Goal: Information Seeking & Learning: Compare options

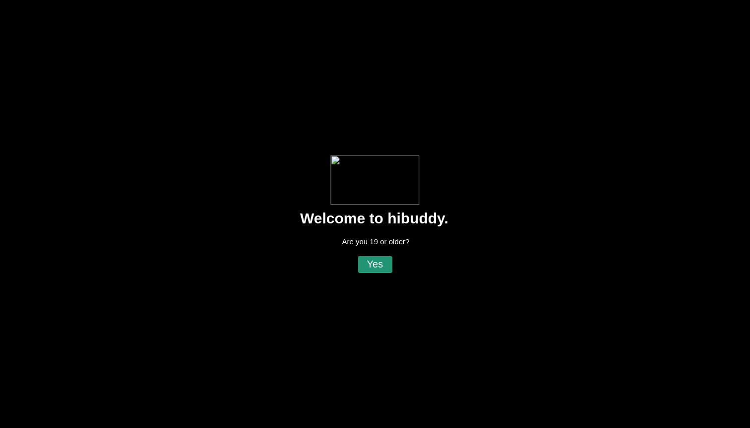
click at [380, 262] on flt-glass-pane at bounding box center [375, 214] width 750 height 428
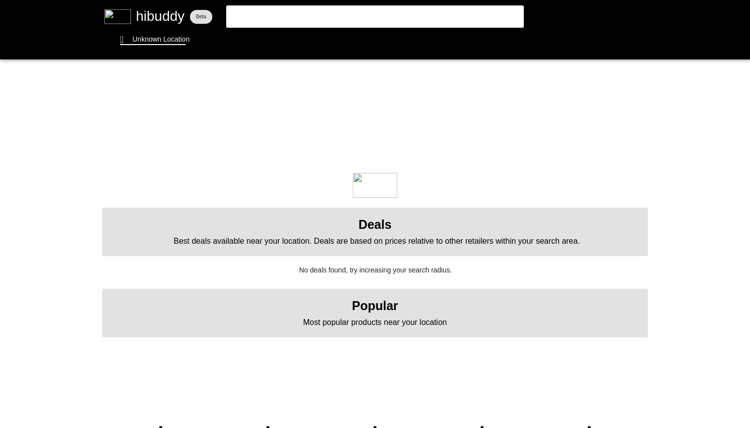
click at [320, 18] on flt-glass-pane at bounding box center [375, 214] width 750 height 428
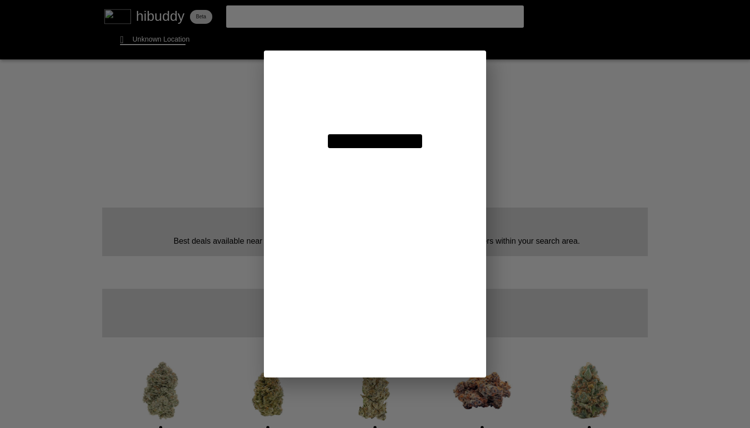
click at [105, 111] on flt-glass-pane at bounding box center [375, 214] width 750 height 428
click at [97, 114] on flt-glass-pane at bounding box center [375, 214] width 750 height 428
click at [513, 90] on flt-glass-pane at bounding box center [375, 214] width 750 height 428
click at [648, 200] on flt-glass-pane at bounding box center [375, 214] width 750 height 428
click at [594, 87] on flt-glass-pane at bounding box center [375, 214] width 750 height 428
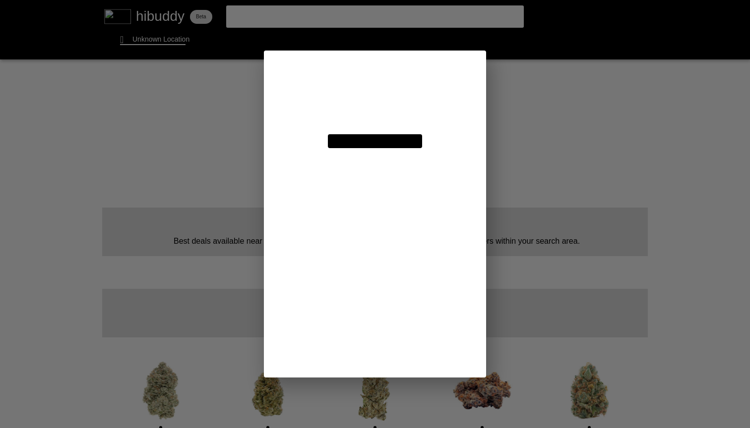
click at [562, 63] on flt-glass-pane at bounding box center [375, 214] width 750 height 428
click at [511, 32] on flt-glass-pane at bounding box center [375, 214] width 750 height 428
click at [473, 20] on flt-glass-pane at bounding box center [375, 214] width 750 height 428
click at [419, 95] on flt-glass-pane at bounding box center [375, 214] width 750 height 428
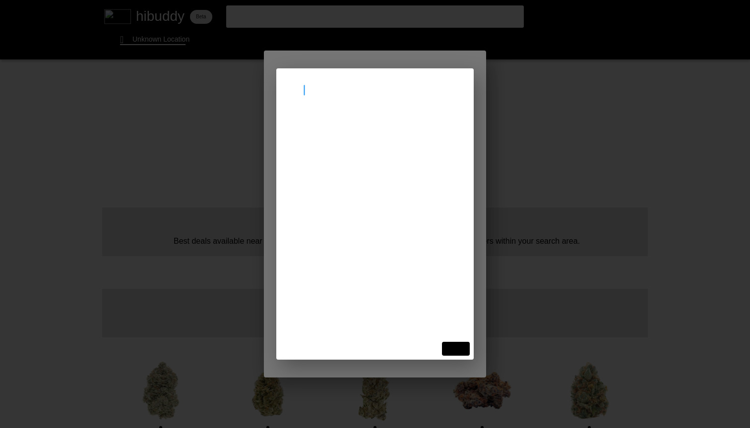
type input "l4t3r4"
click at [394, 131] on flt-glass-pane at bounding box center [375, 214] width 750 height 428
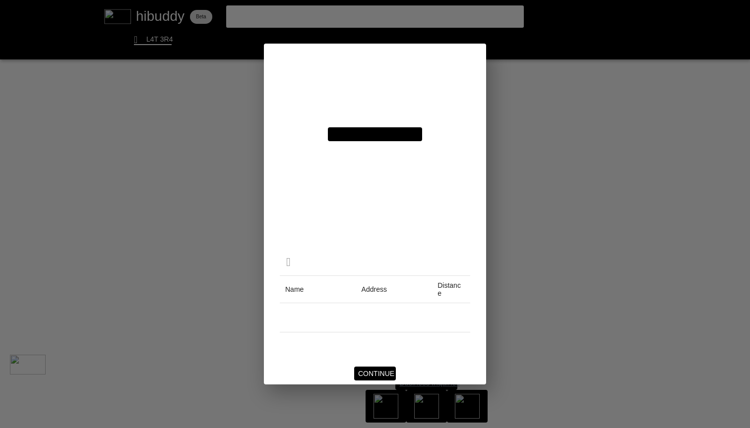
click at [364, 373] on flt-glass-pane at bounding box center [375, 214] width 750 height 428
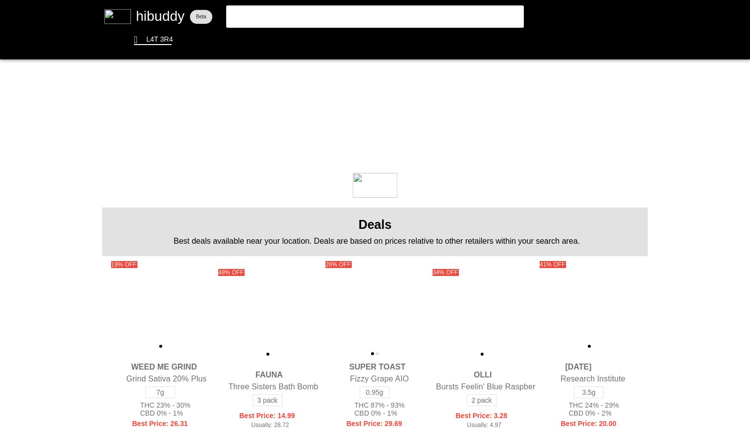
click at [282, 18] on flt-glass-pane at bounding box center [375, 214] width 750 height 428
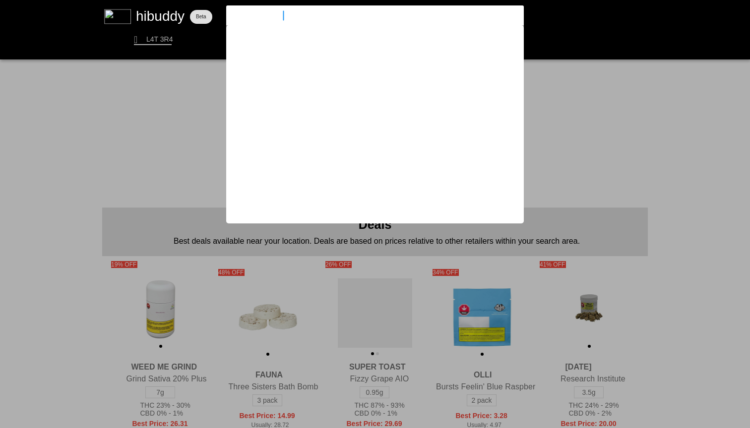
type input "sauce rosin labs"
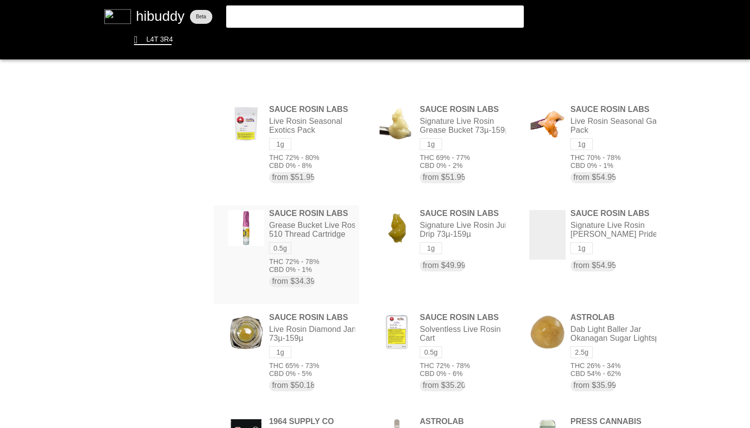
click at [295, 261] on flt-glass-pane at bounding box center [375, 214] width 750 height 428
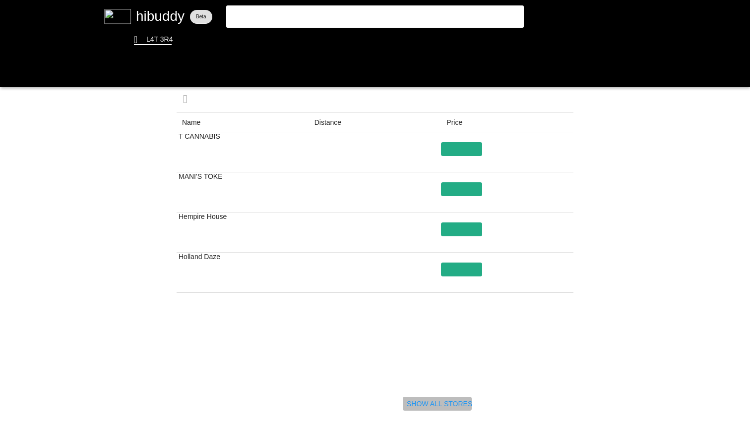
click at [437, 406] on flt-glass-pane at bounding box center [375, 214] width 750 height 428
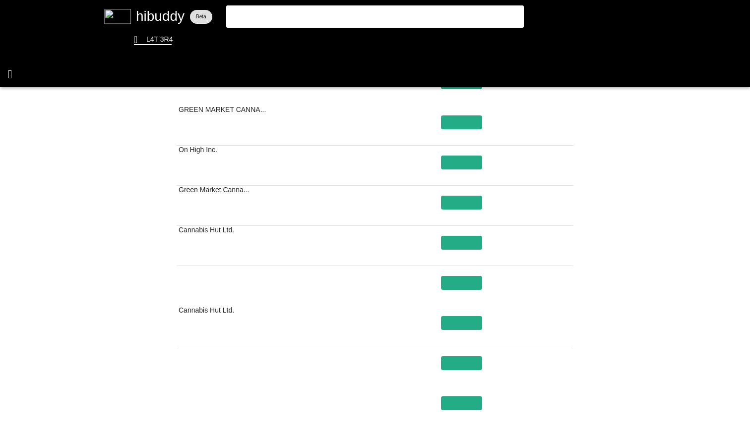
click at [10, 72] on flt-glass-pane at bounding box center [375, 214] width 750 height 428
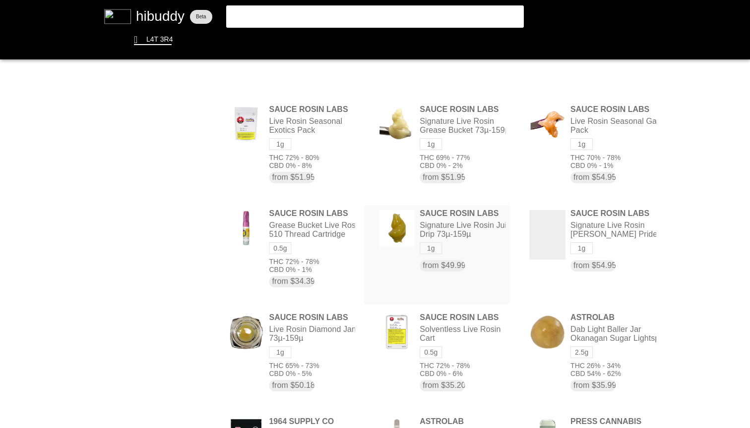
click at [499, 242] on flt-glass-pane at bounding box center [375, 214] width 750 height 428
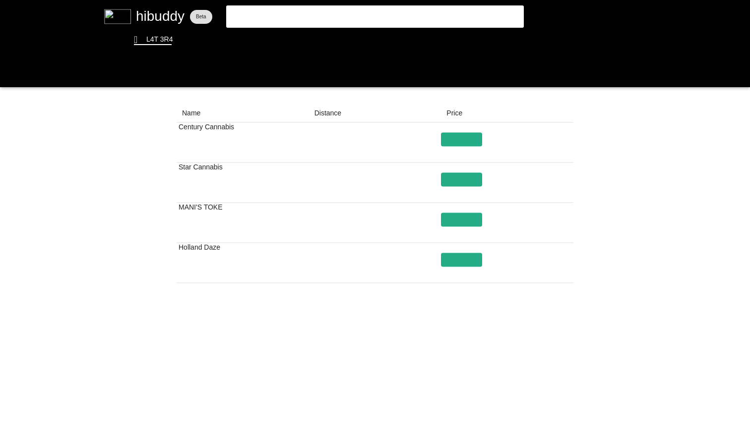
click at [440, 389] on flt-glass-pane at bounding box center [375, 214] width 750 height 428
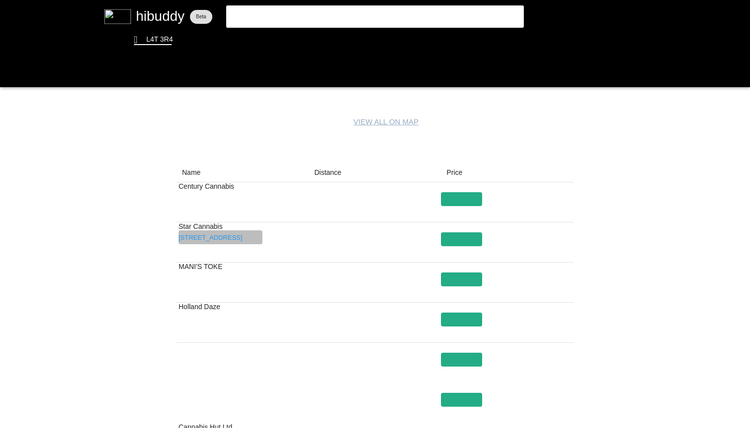
click at [230, 236] on flt-glass-pane at bounding box center [375, 214] width 750 height 428
click at [463, 238] on flt-glass-pane at bounding box center [375, 214] width 750 height 428
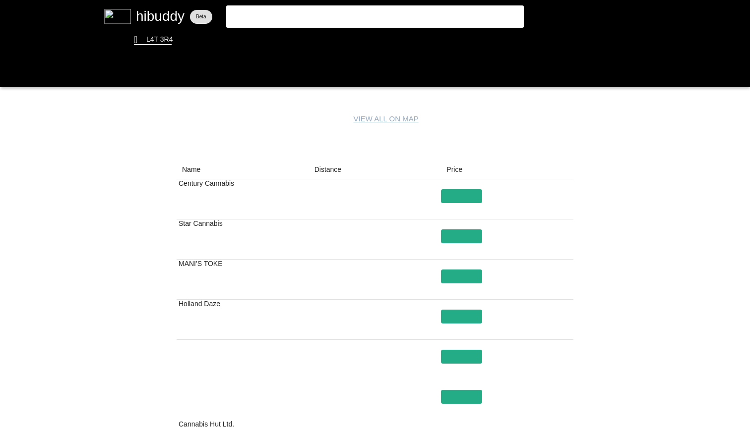
click at [328, 14] on flt-glass-pane at bounding box center [375, 214] width 750 height 428
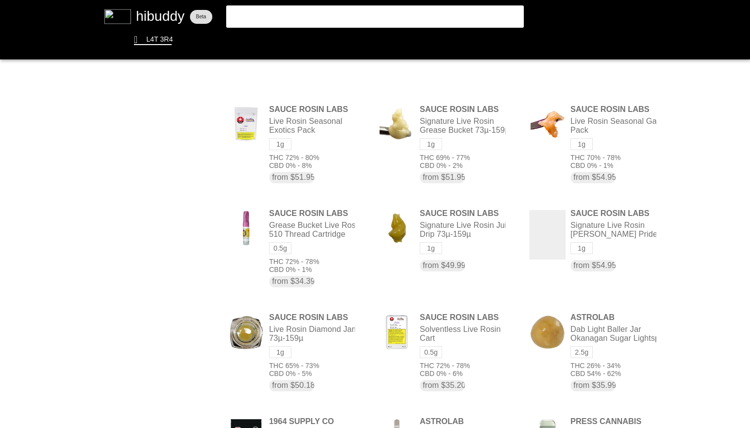
click at [704, 242] on flt-glass-pane at bounding box center [375, 214] width 750 height 428
click at [621, 240] on flt-glass-pane at bounding box center [375, 214] width 750 height 428
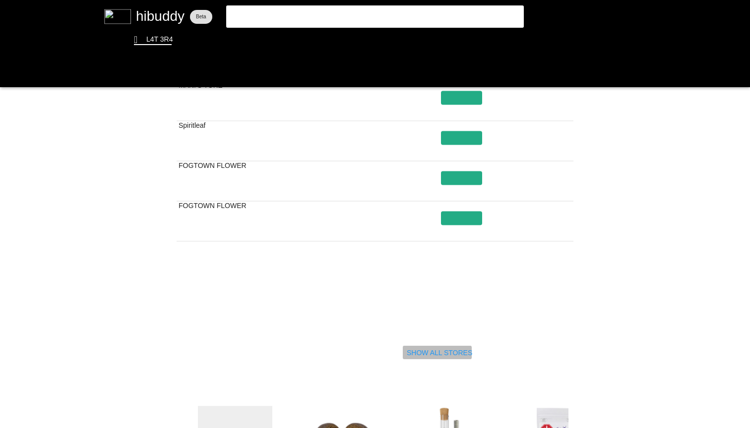
click at [413, 356] on flt-glass-pane at bounding box center [375, 214] width 750 height 428
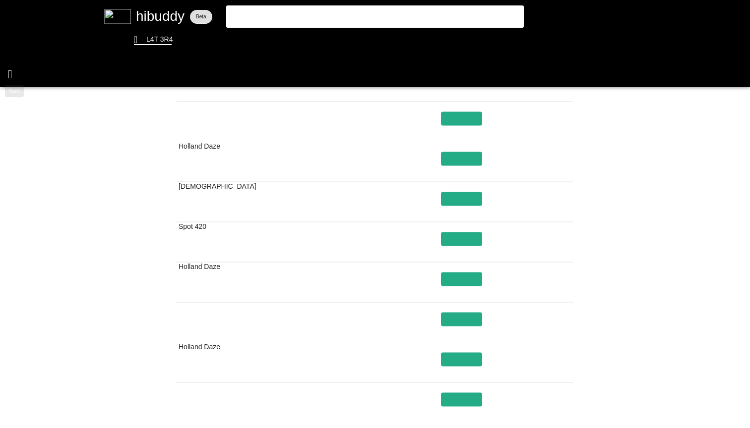
click at [11, 68] on flt-glass-pane at bounding box center [375, 214] width 750 height 428
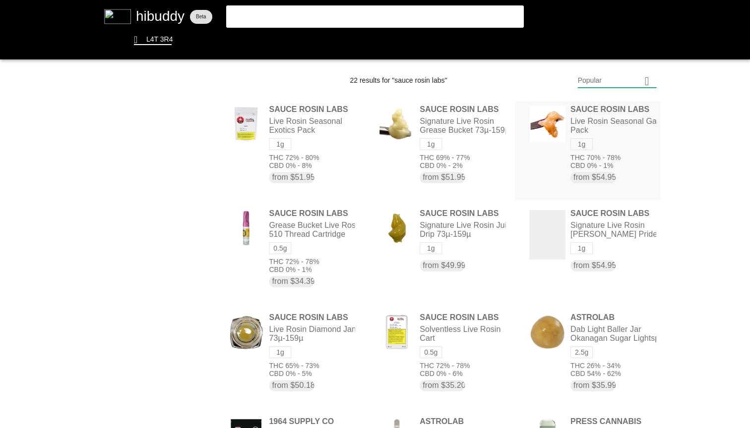
click at [614, 141] on flt-glass-pane at bounding box center [375, 214] width 750 height 428
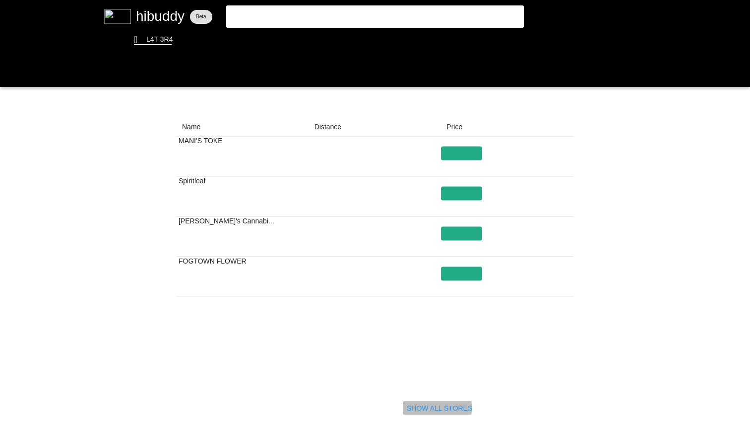
click at [413, 404] on flt-glass-pane at bounding box center [375, 214] width 750 height 428
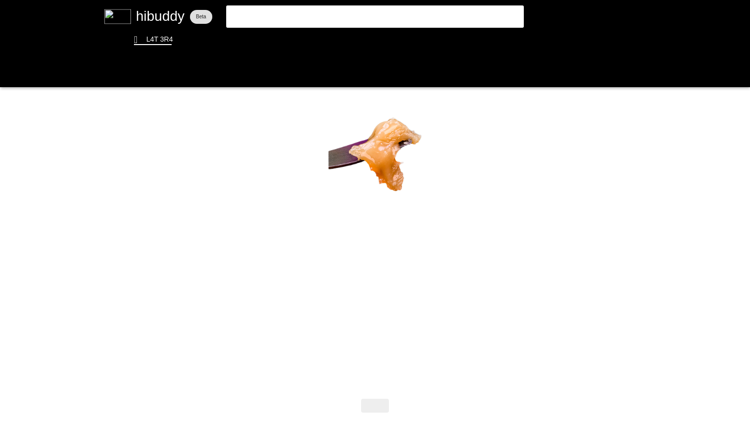
click at [665, 177] on flt-glass-pane at bounding box center [375, 214] width 750 height 428
